Goal: Navigation & Orientation: Find specific page/section

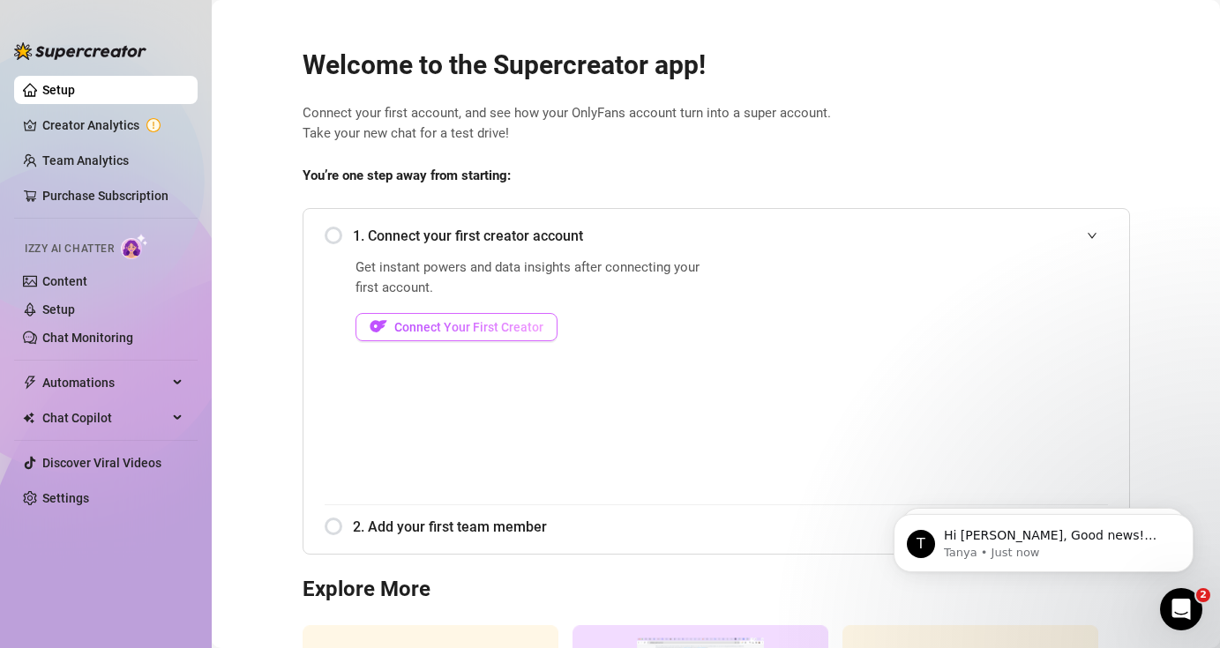
click at [506, 335] on button "Connect Your First Creator" at bounding box center [457, 327] width 202 height 28
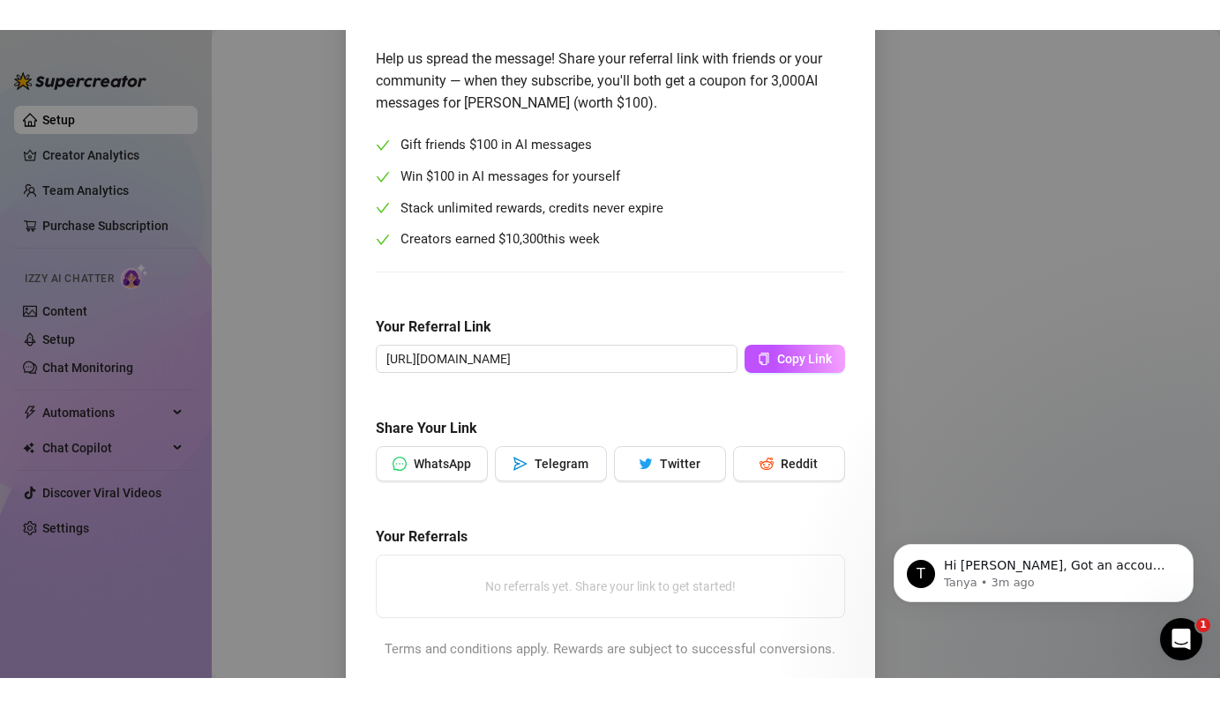
scroll to position [154, 0]
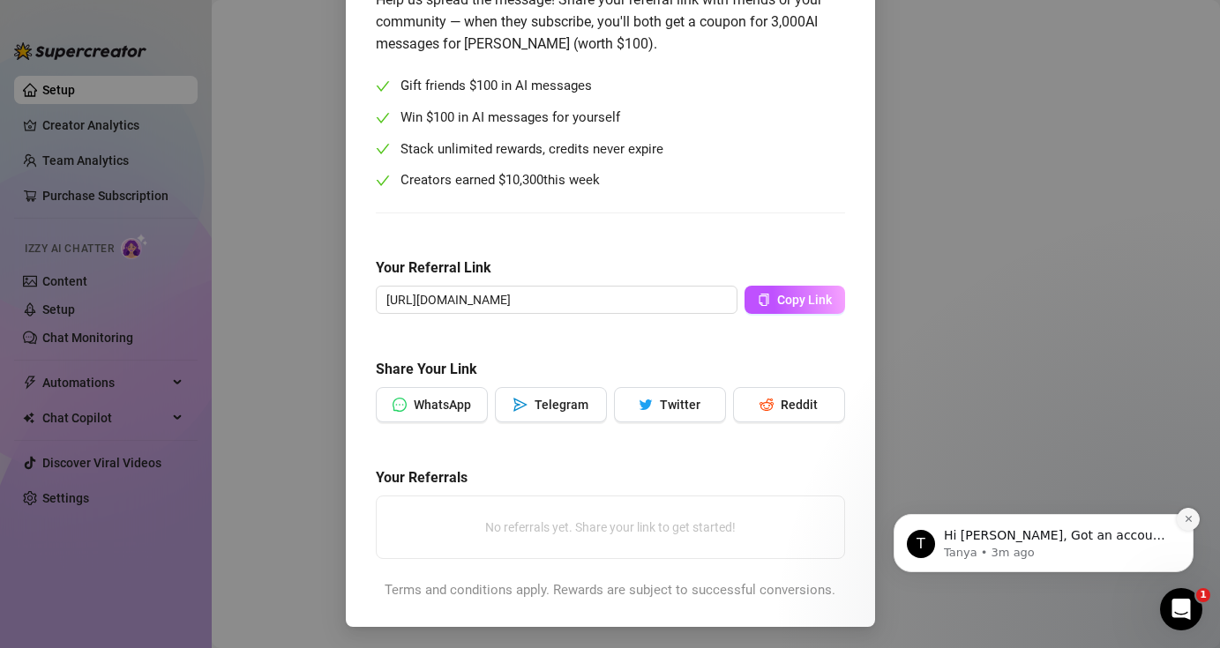
click at [1187, 519] on icon "Dismiss notification" at bounding box center [1188, 519] width 6 height 6
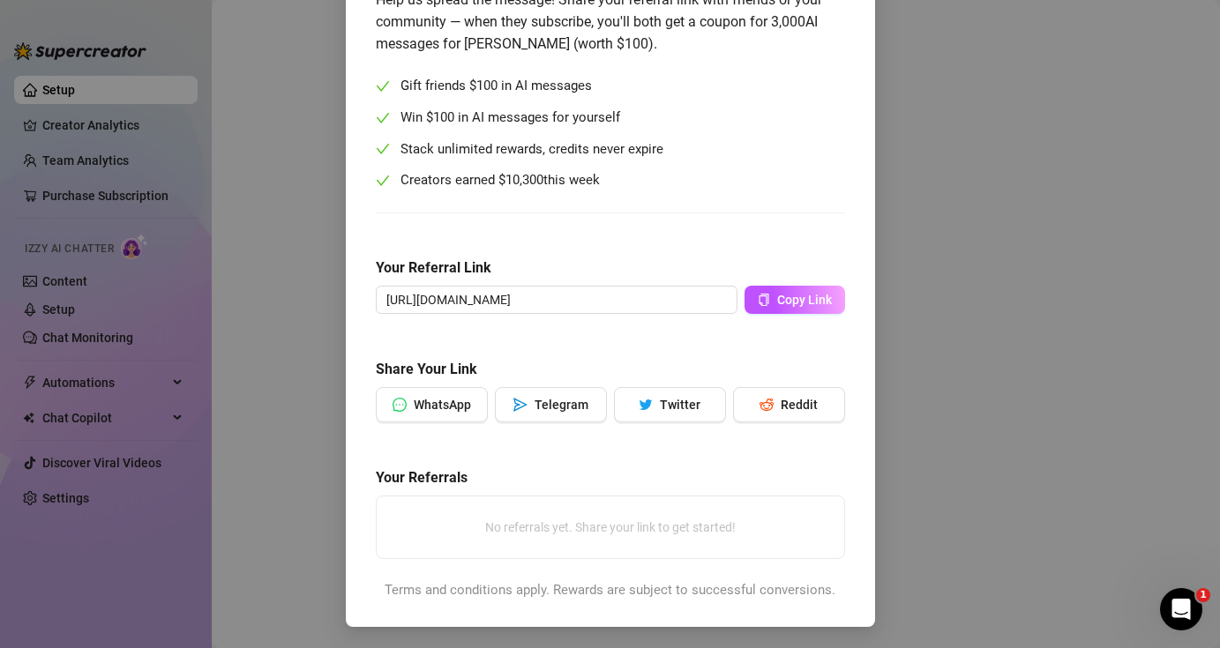
click at [956, 303] on div "Give $100, Earn $100 Help us spread the message! Share your referral link with …" at bounding box center [610, 324] width 1220 height 648
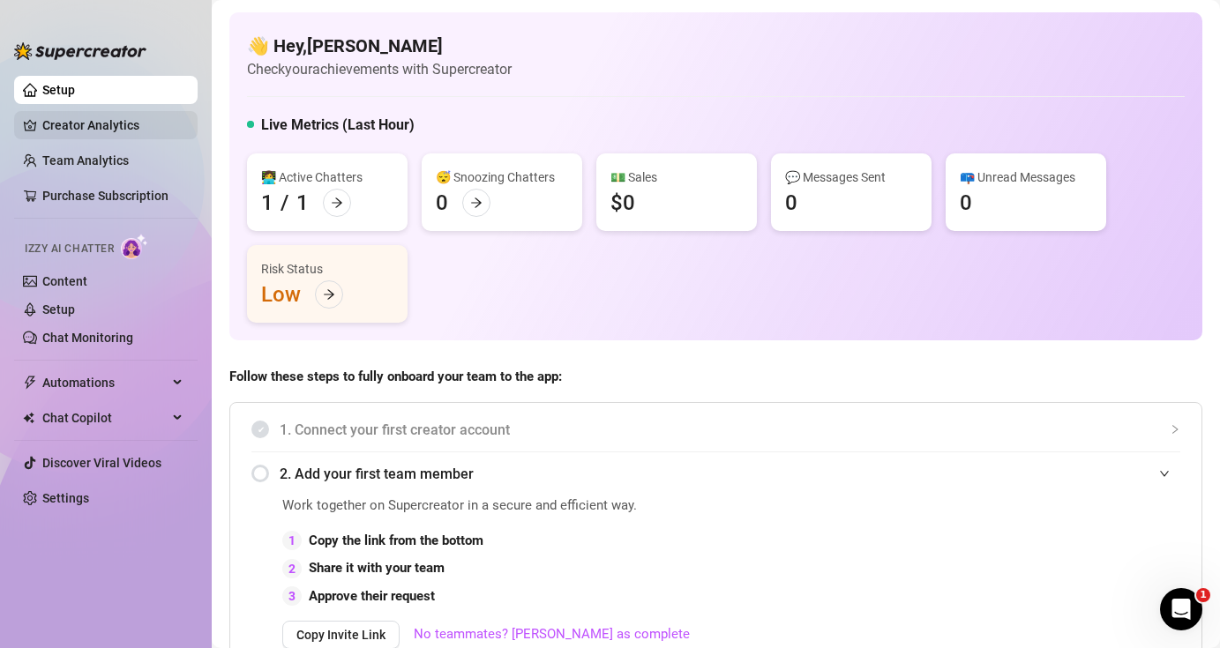
click at [91, 137] on link "Creator Analytics" at bounding box center [112, 125] width 141 height 28
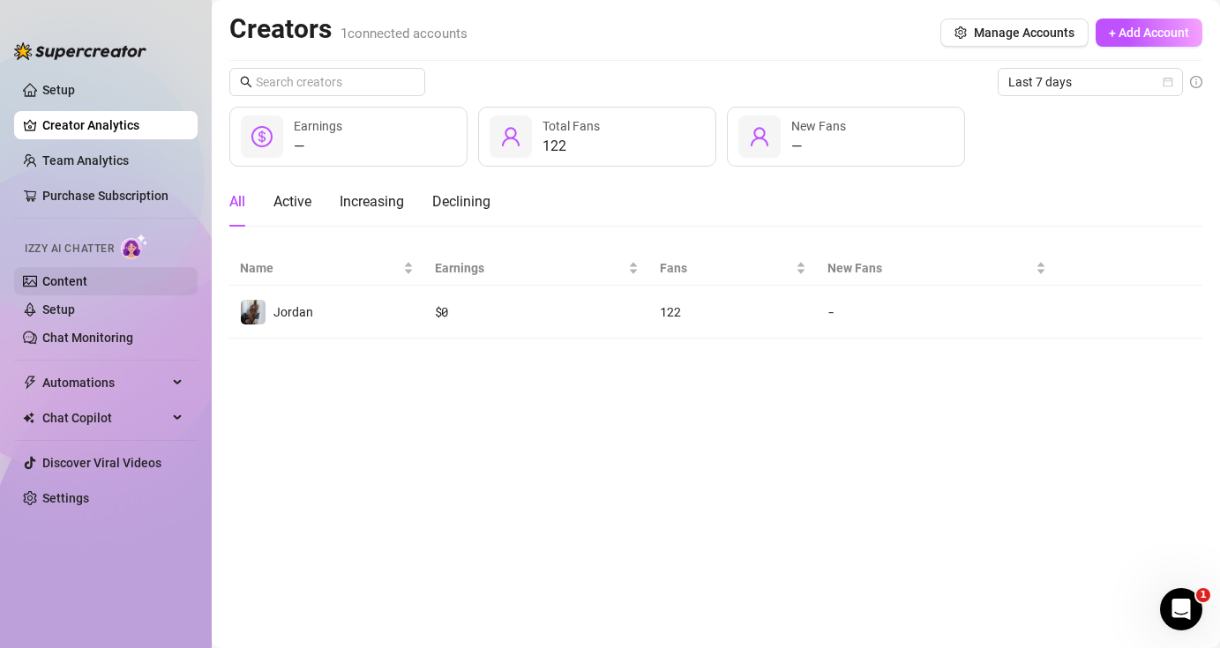
click at [84, 279] on link "Content" at bounding box center [64, 281] width 45 height 14
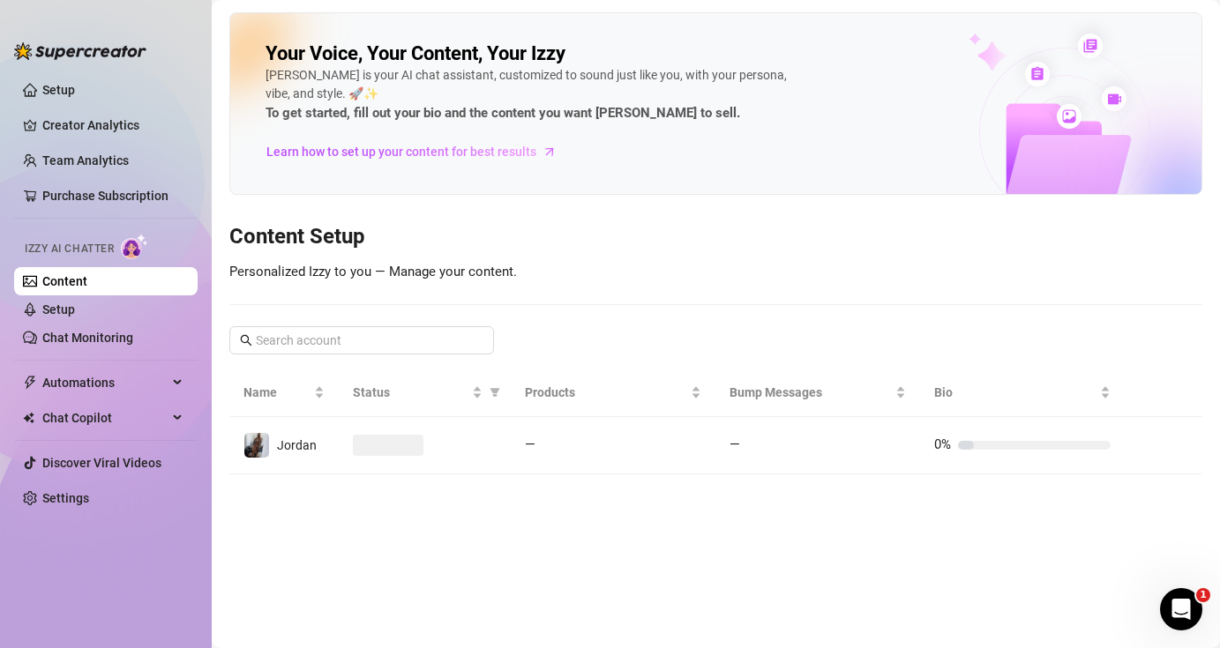
click at [94, 355] on ul "Setup Creator Analytics Team Analytics Purchase Subscription Izzy AI Chatter Co…" at bounding box center [106, 347] width 184 height 557
click at [95, 339] on link "Chat Monitoring" at bounding box center [87, 338] width 91 height 14
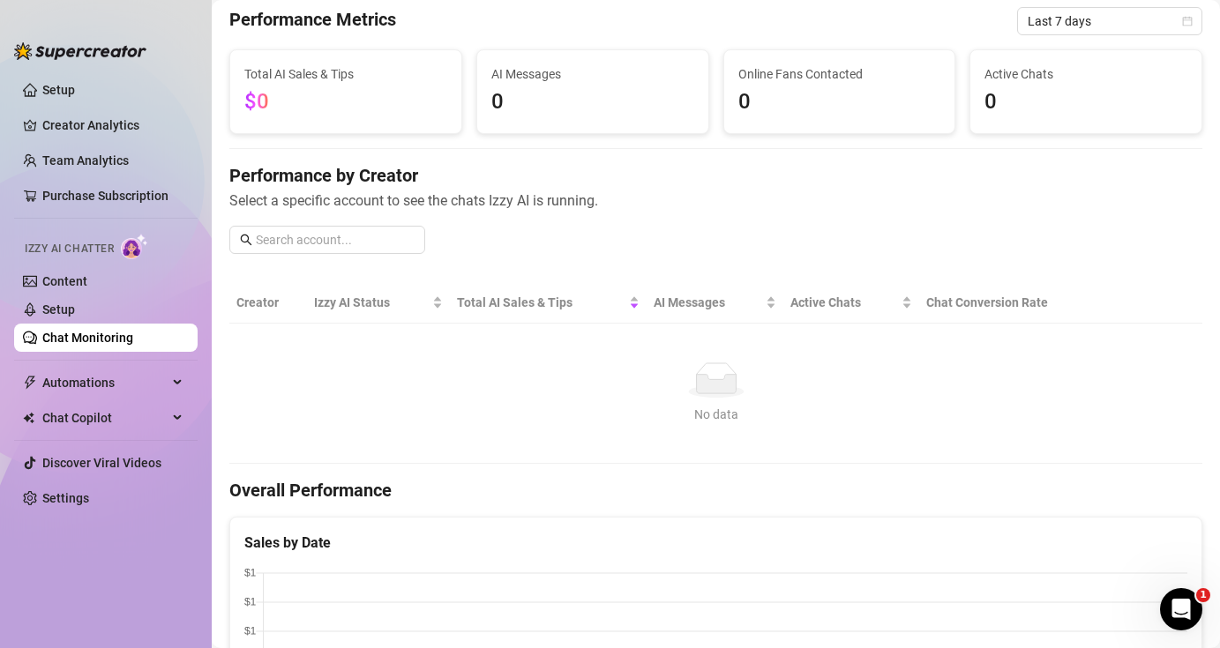
scroll to position [70, 0]
